Goal: Transaction & Acquisition: Obtain resource

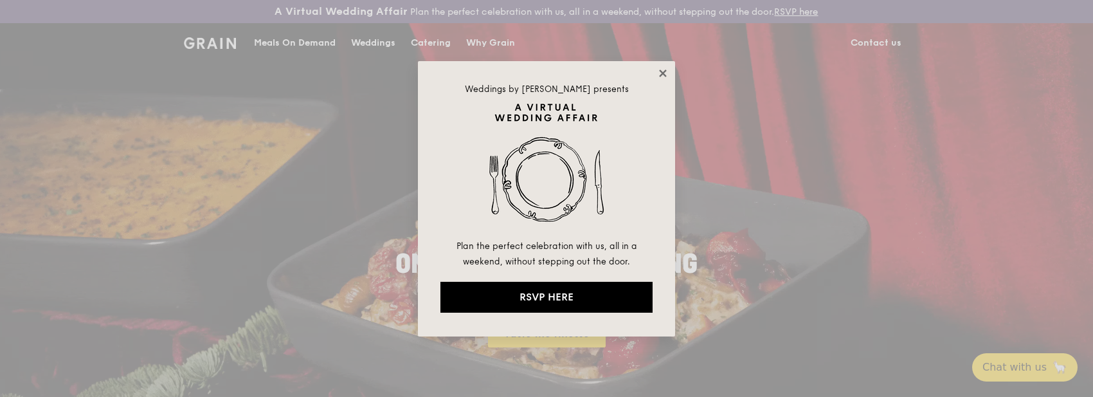
click at [666, 74] on icon at bounding box center [663, 74] width 12 height 12
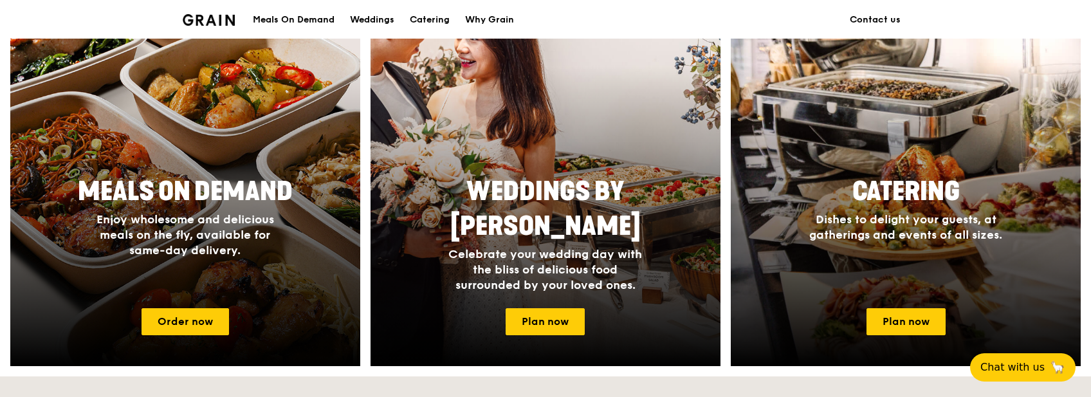
scroll to position [579, 0]
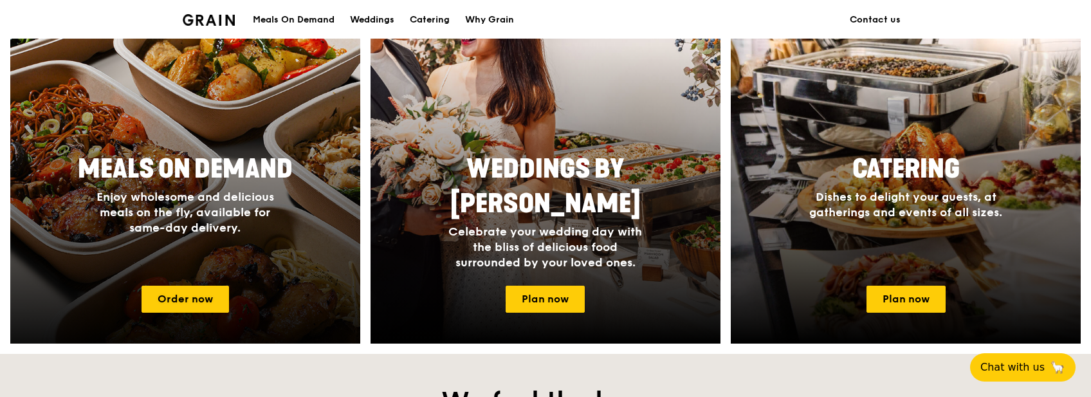
click at [251, 188] on div "Meals On Demand Enjoy wholesome and delicious meals on the fly, available for s…" at bounding box center [185, 194] width 257 height 94
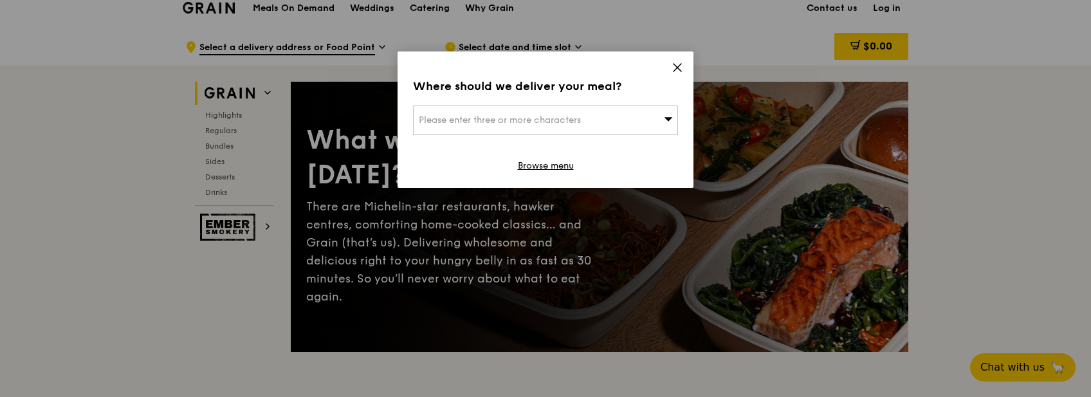
scroll to position [64, 0]
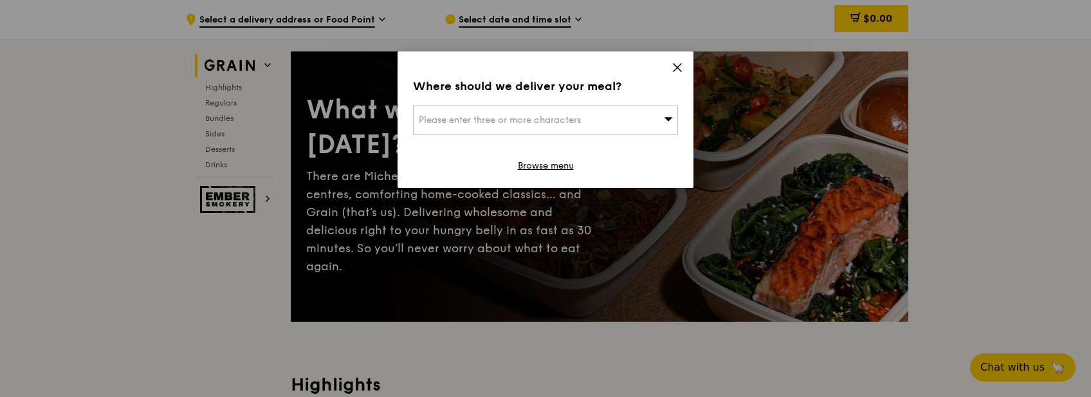
click at [678, 66] on icon at bounding box center [677, 68] width 8 height 8
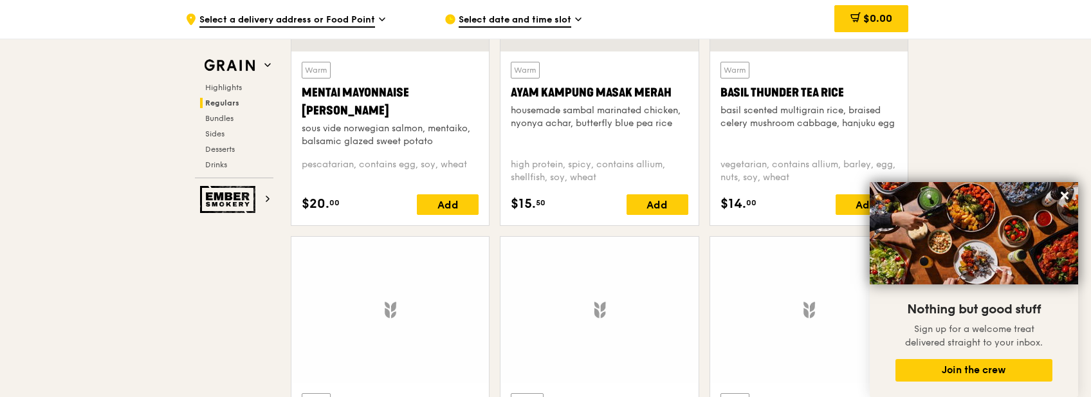
scroll to position [1350, 0]
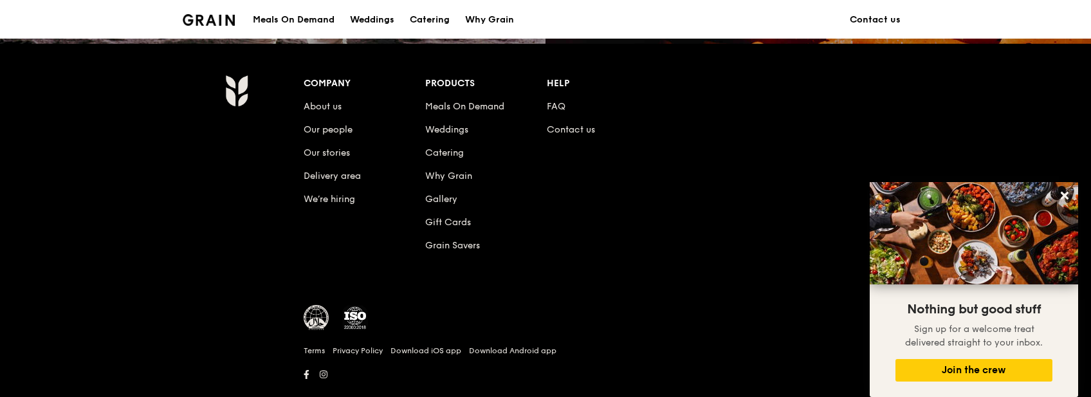
scroll to position [579, 0]
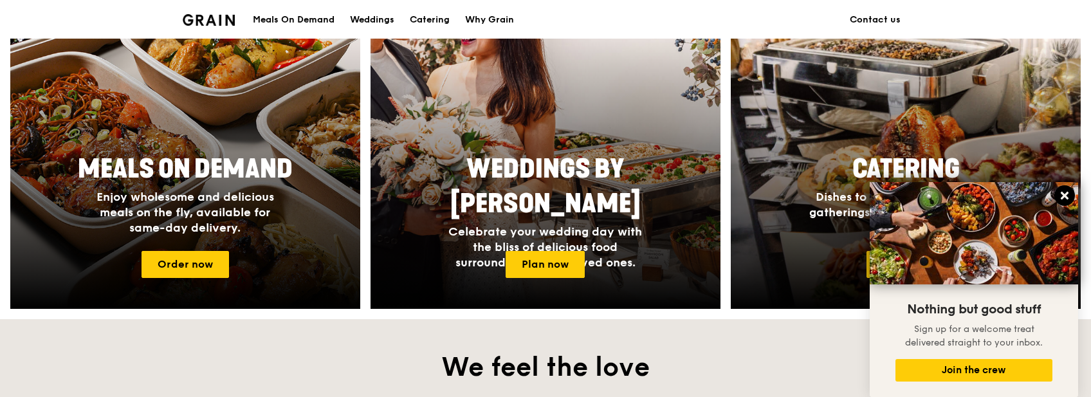
click at [1064, 186] on button at bounding box center [1064, 195] width 21 height 21
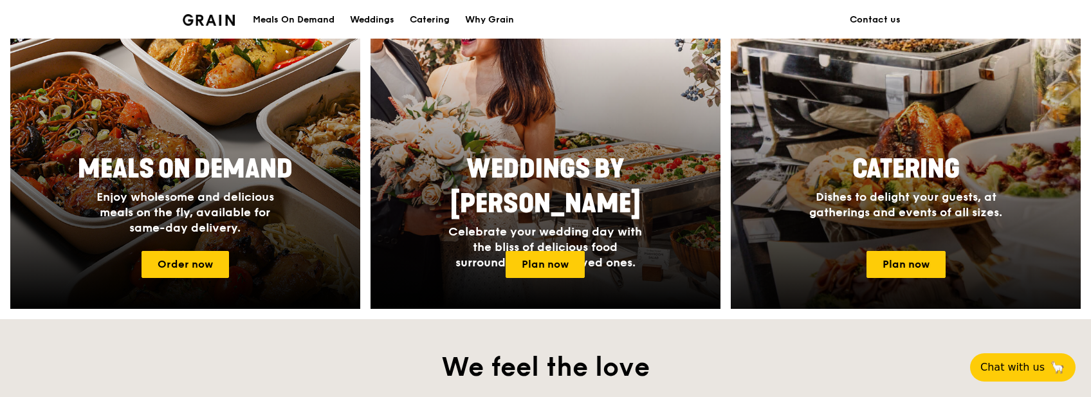
click at [878, 154] on span "Catering" at bounding box center [905, 169] width 107 height 31
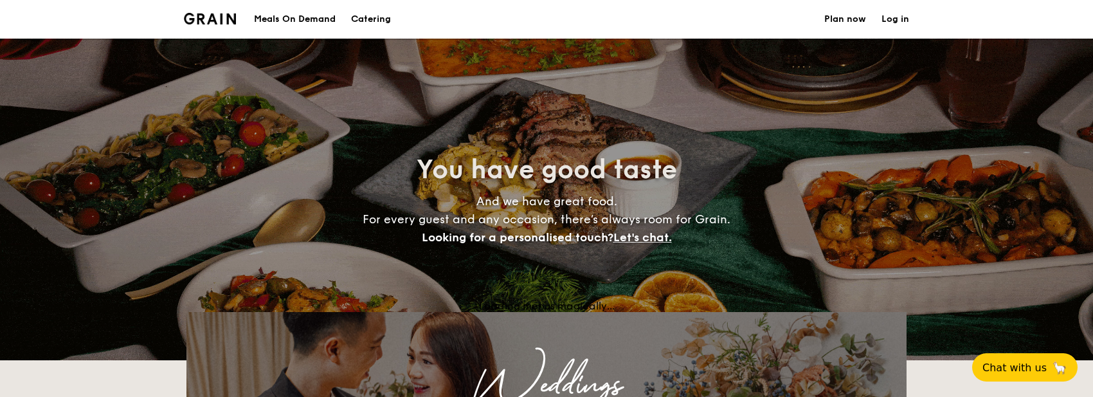
select select
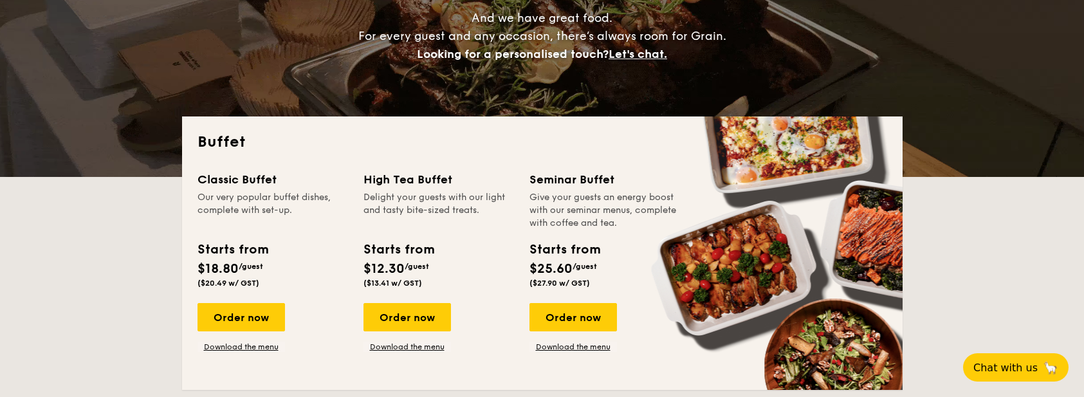
scroll to position [193, 0]
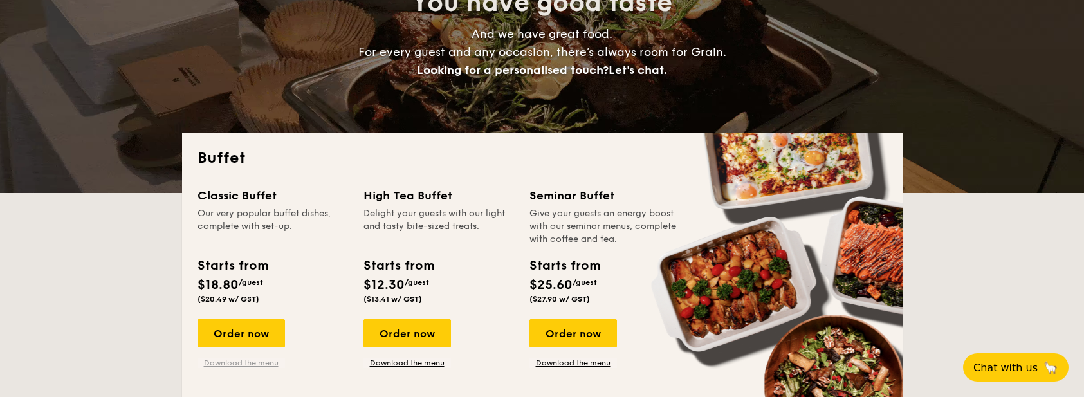
click at [272, 359] on link "Download the menu" at bounding box center [240, 363] width 87 height 10
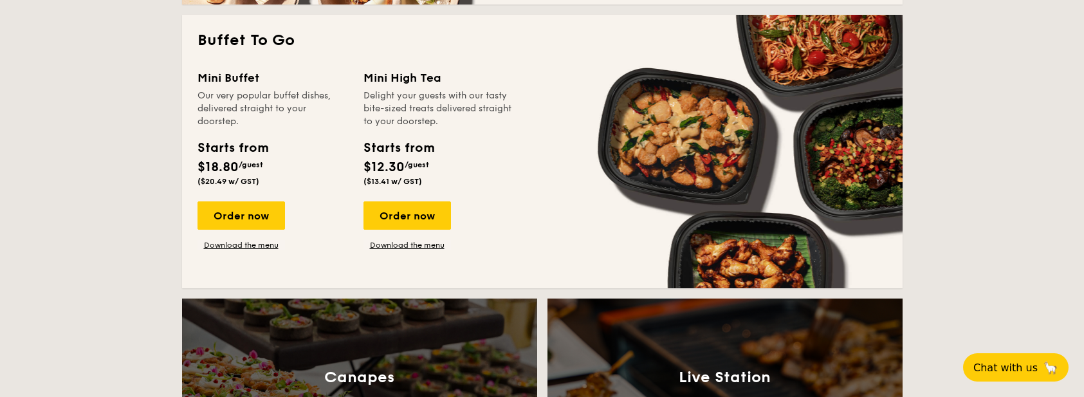
scroll to position [900, 0]
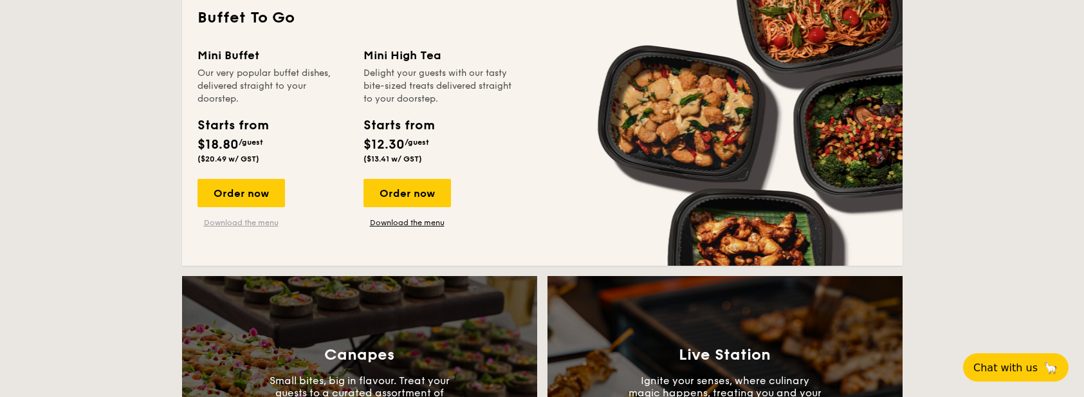
click at [256, 217] on link "Download the menu" at bounding box center [240, 222] width 87 height 10
